Goal: Book appointment/travel/reservation

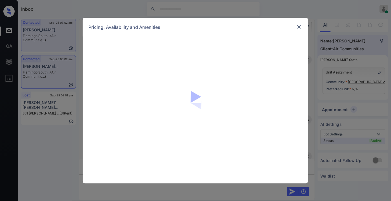
scroll to position [407, 0]
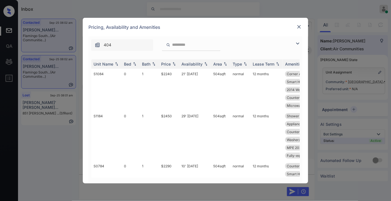
click at [190, 42] on input "search" at bounding box center [195, 44] width 46 height 5
click at [173, 62] on img at bounding box center [174, 64] width 6 height 4
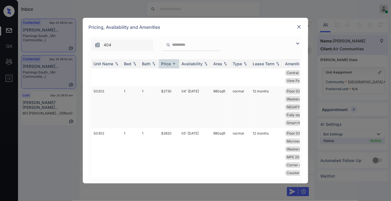
scroll to position [219, 0]
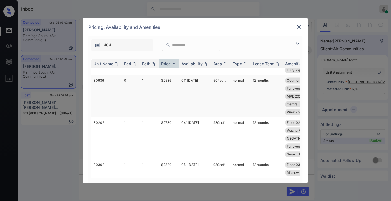
click at [181, 102] on td "01' [DATE]" at bounding box center [195, 96] width 32 height 42
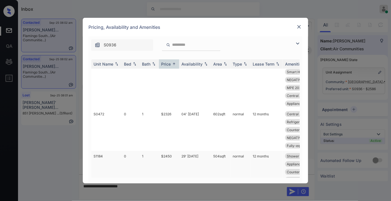
scroll to position [188, 0]
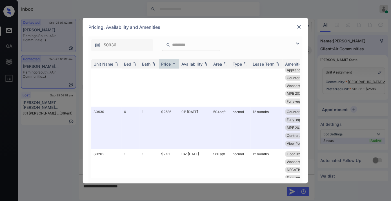
click at [251, 27] on div "Pricing, Availability and Amenities" at bounding box center [196, 27] width 226 height 19
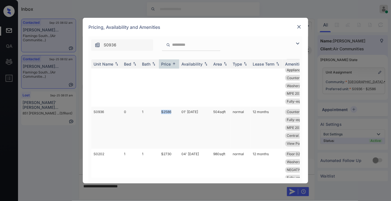
drag, startPoint x: 164, startPoint y: 125, endPoint x: 157, endPoint y: 125, distance: 6.5
click at [157, 125] on tr "S0936 0 1 $2586 01' [DATE] 504 sqft normal 12 months Countertops Gra... Smart H…" at bounding box center [238, 128] width 295 height 42
copy tr "$2586"
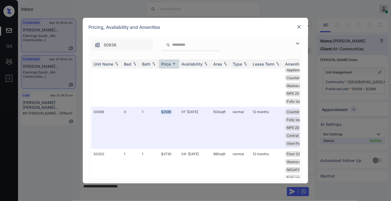
click at [299, 26] on img at bounding box center [300, 27] width 6 height 6
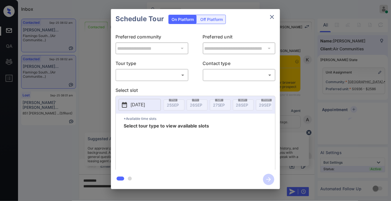
scroll to position [407, 0]
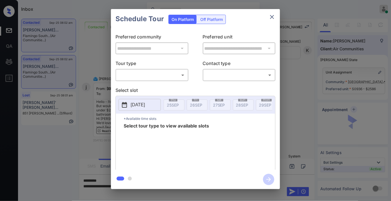
click at [168, 73] on body "Inbox Samantha Soliven Online Set yourself offline Set yourself on break Profil…" at bounding box center [195, 100] width 391 height 201
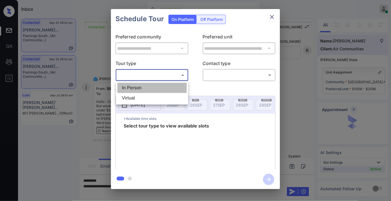
click at [164, 89] on li "In Person" at bounding box center [152, 88] width 69 height 10
type input "********"
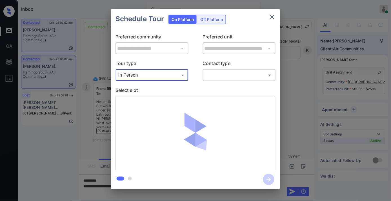
click at [272, 20] on button "close" at bounding box center [272, 16] width 11 height 11
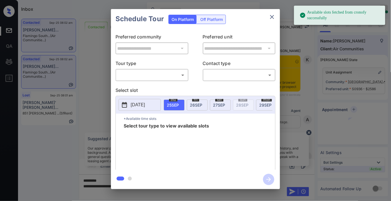
scroll to position [407, 0]
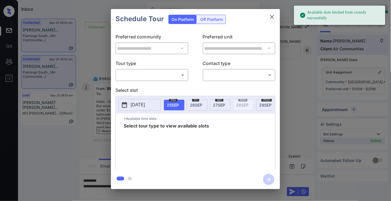
click at [165, 78] on body "Available slots fetched from cronofy successfully Inbox Samantha Soliven Online…" at bounding box center [195, 100] width 391 height 201
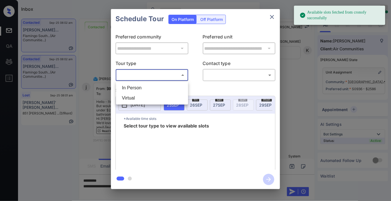
click at [165, 88] on li "In Person" at bounding box center [152, 88] width 69 height 10
type input "********"
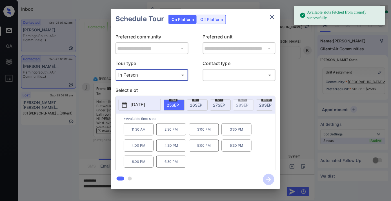
click at [144, 108] on button "2025-09-25" at bounding box center [140, 105] width 42 height 12
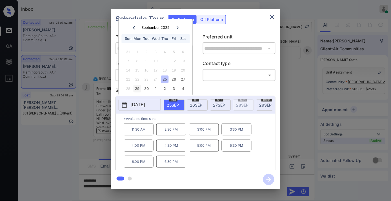
click at [140, 91] on div "29" at bounding box center [138, 89] width 8 height 8
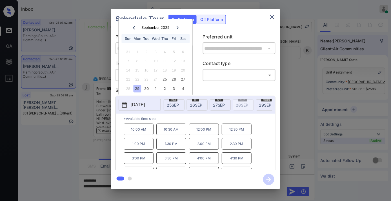
scroll to position [10, 0]
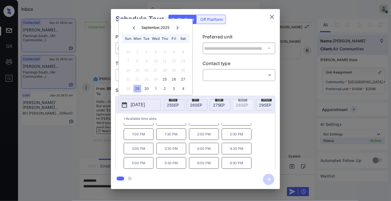
click at [271, 21] on button "close" at bounding box center [272, 16] width 11 height 11
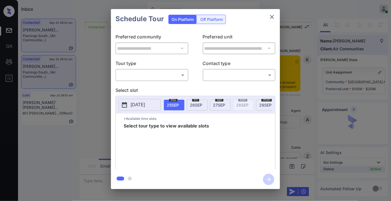
scroll to position [402, 0]
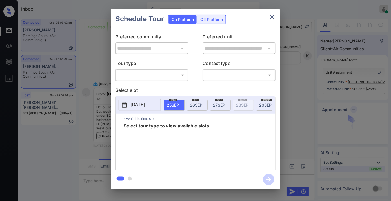
click at [162, 72] on body "Inbox Samantha Soliven Online Set yourself offline Set yourself on break Profil…" at bounding box center [195, 100] width 391 height 201
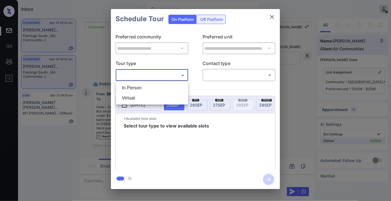
click at [160, 84] on li "In Person" at bounding box center [152, 88] width 69 height 10
type input "********"
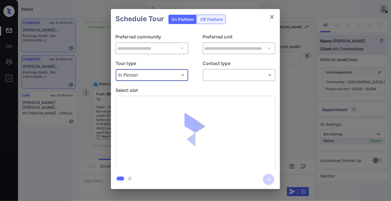
click at [212, 78] on body "Inbox Samantha Soliven Online Set yourself offline Set yourself on break Profil…" at bounding box center [195, 100] width 391 height 201
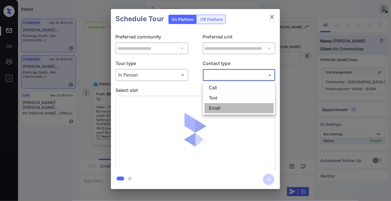
click at [213, 103] on li "Email" at bounding box center [239, 108] width 69 height 10
type input "*****"
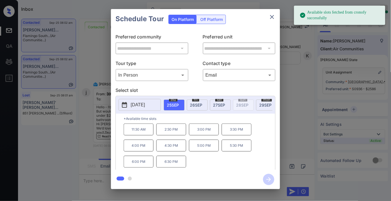
click at [267, 102] on span "29 SEP" at bounding box center [265, 104] width 12 height 5
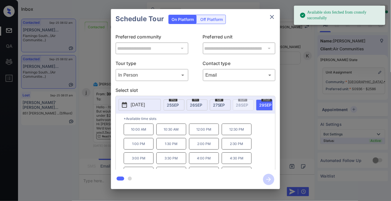
scroll to position [10, 0]
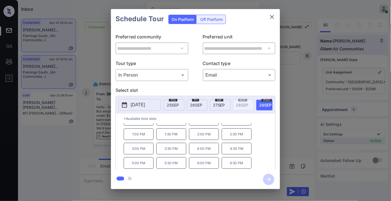
click at [205, 154] on p "4:00 PM" at bounding box center [204, 148] width 30 height 12
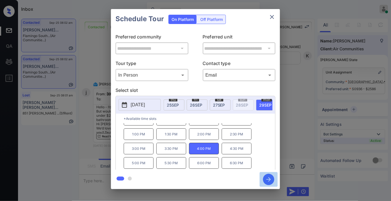
click at [269, 180] on icon "button" at bounding box center [268, 178] width 11 height 11
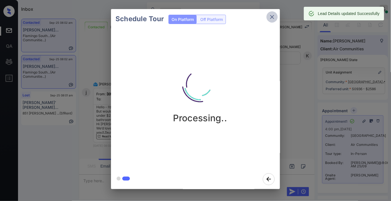
click at [271, 14] on icon "close" at bounding box center [272, 17] width 7 height 7
